Goal: Information Seeking & Learning: Find specific fact

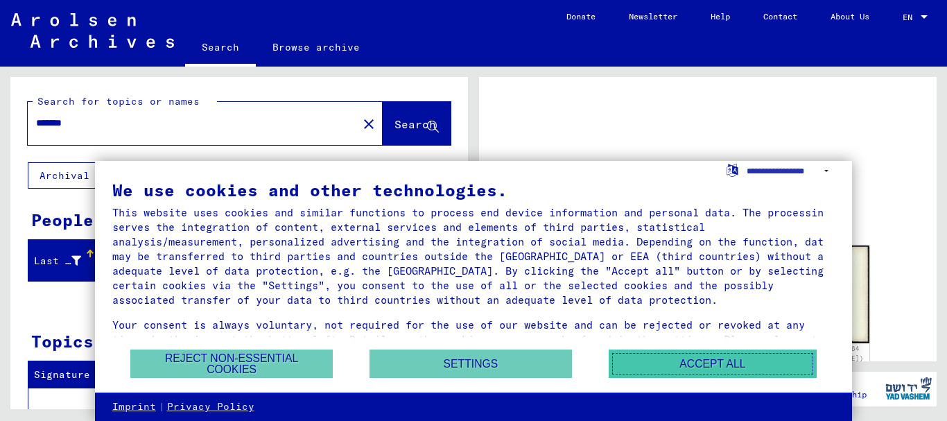
click at [677, 365] on button "Accept all" at bounding box center [713, 363] width 208 height 28
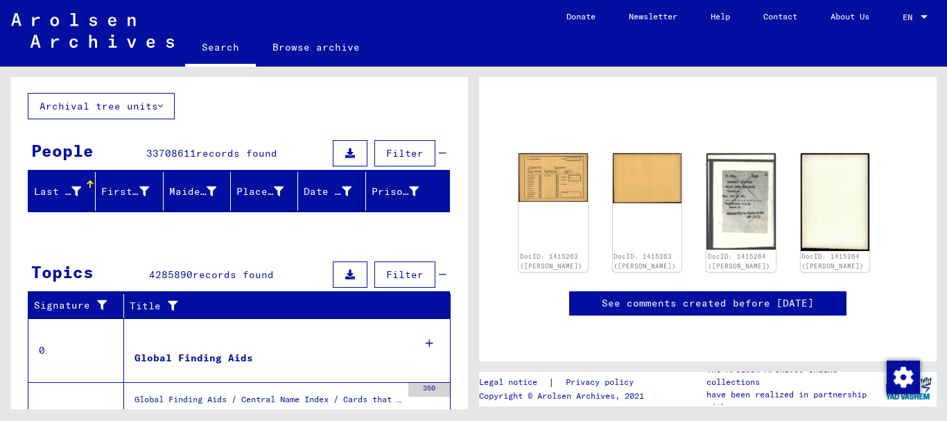
scroll to position [208, 0]
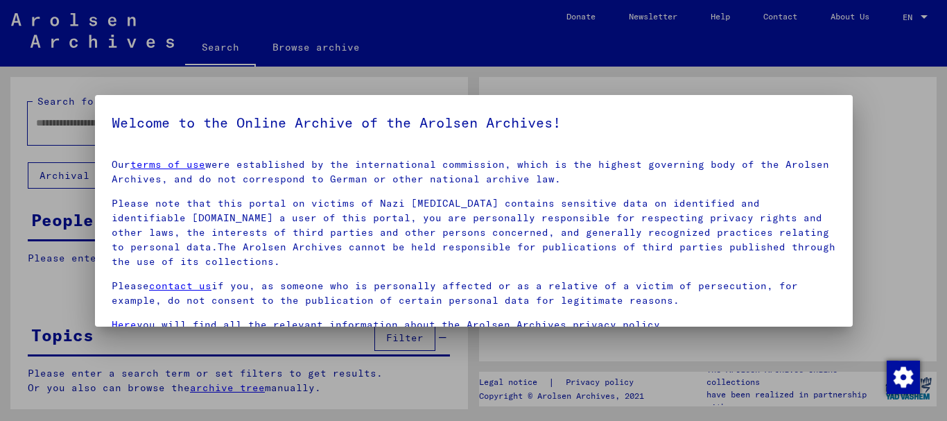
type input "*******"
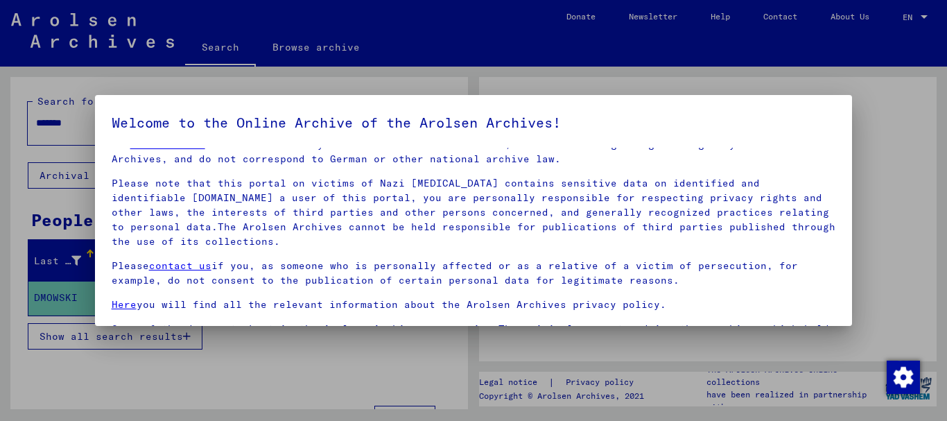
scroll to position [0, 0]
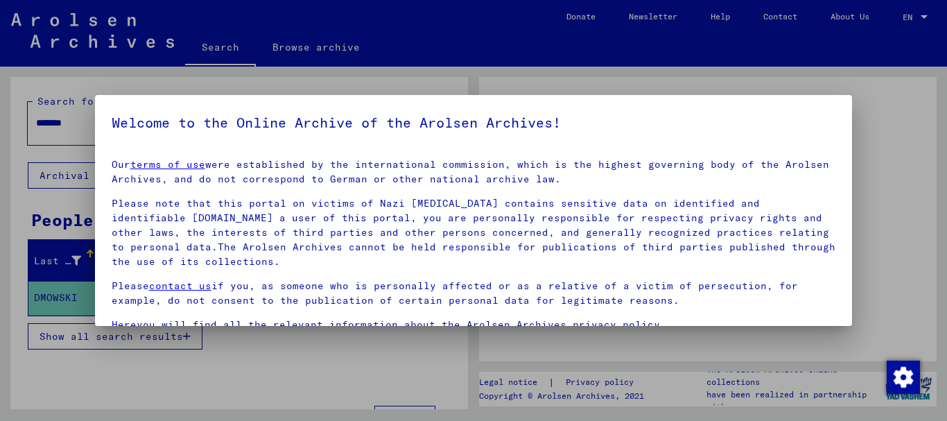
click at [917, 257] on div at bounding box center [473, 210] width 947 height 421
click at [908, 257] on div at bounding box center [473, 210] width 947 height 421
click at [383, 359] on div at bounding box center [473, 210] width 947 height 421
drag, startPoint x: 599, startPoint y: 374, endPoint x: 654, endPoint y: 374, distance: 54.8
click at [647, 374] on div at bounding box center [473, 210] width 947 height 421
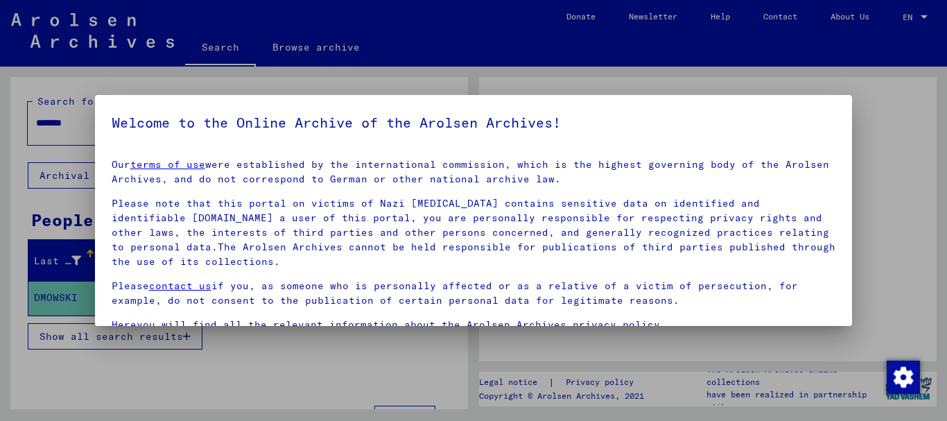
click at [882, 305] on div at bounding box center [473, 210] width 947 height 421
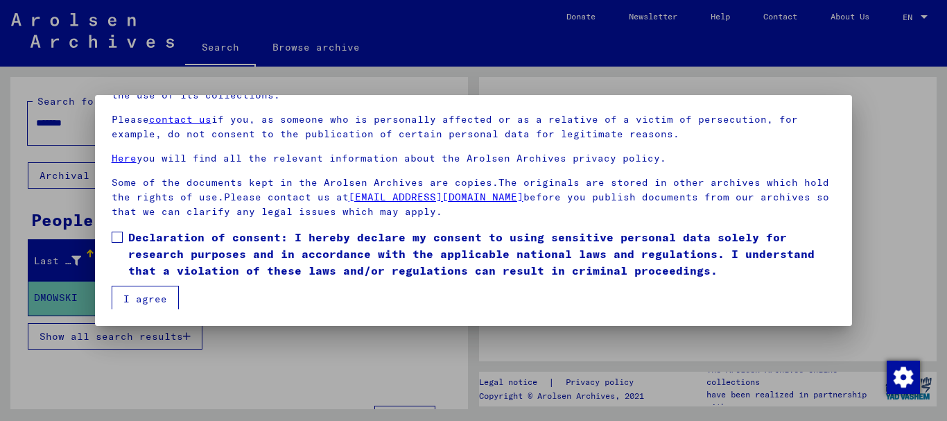
scroll to position [57, 0]
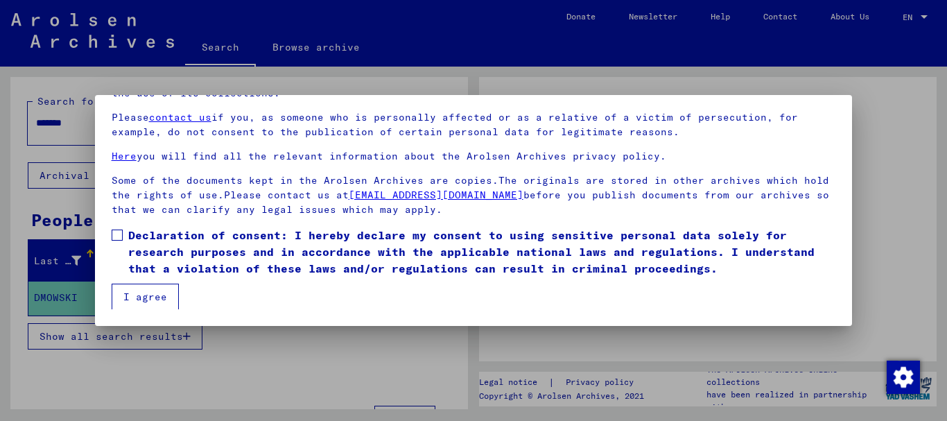
click at [150, 292] on button "I agree" at bounding box center [145, 297] width 67 height 26
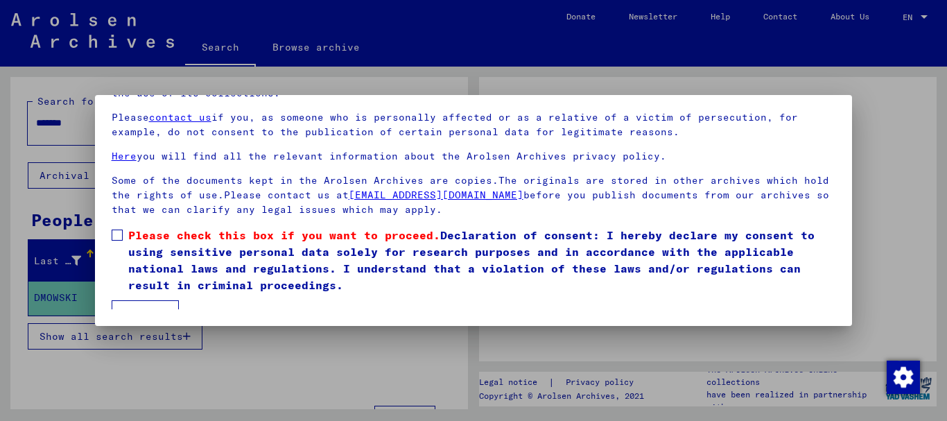
click at [119, 236] on span at bounding box center [117, 235] width 11 height 11
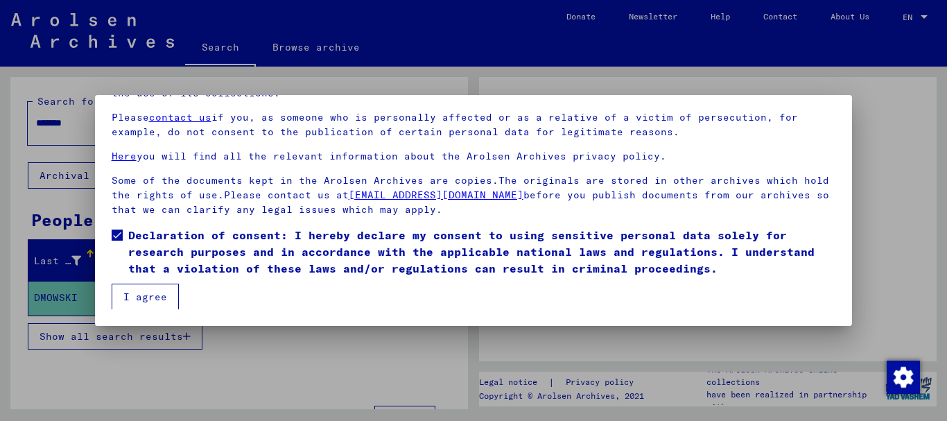
click at [159, 302] on button "I agree" at bounding box center [145, 297] width 67 height 26
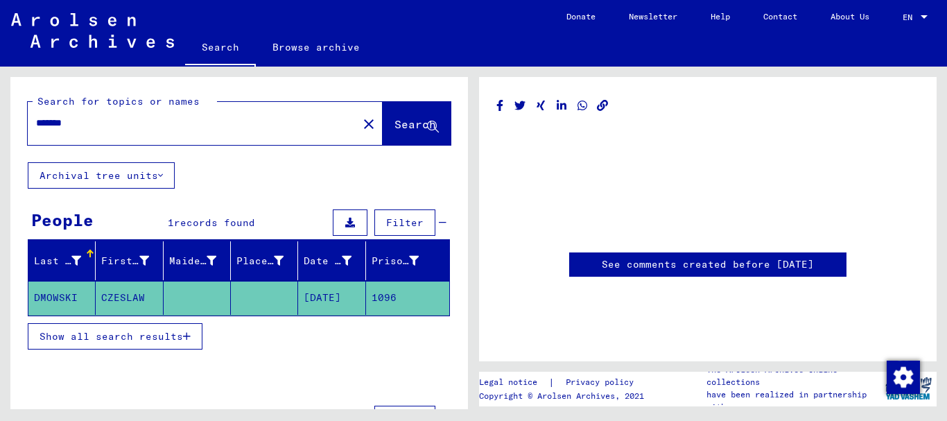
click at [656, 257] on link "See comments created before [DATE]" at bounding box center [708, 264] width 212 height 15
